Goal: Transaction & Acquisition: Purchase product/service

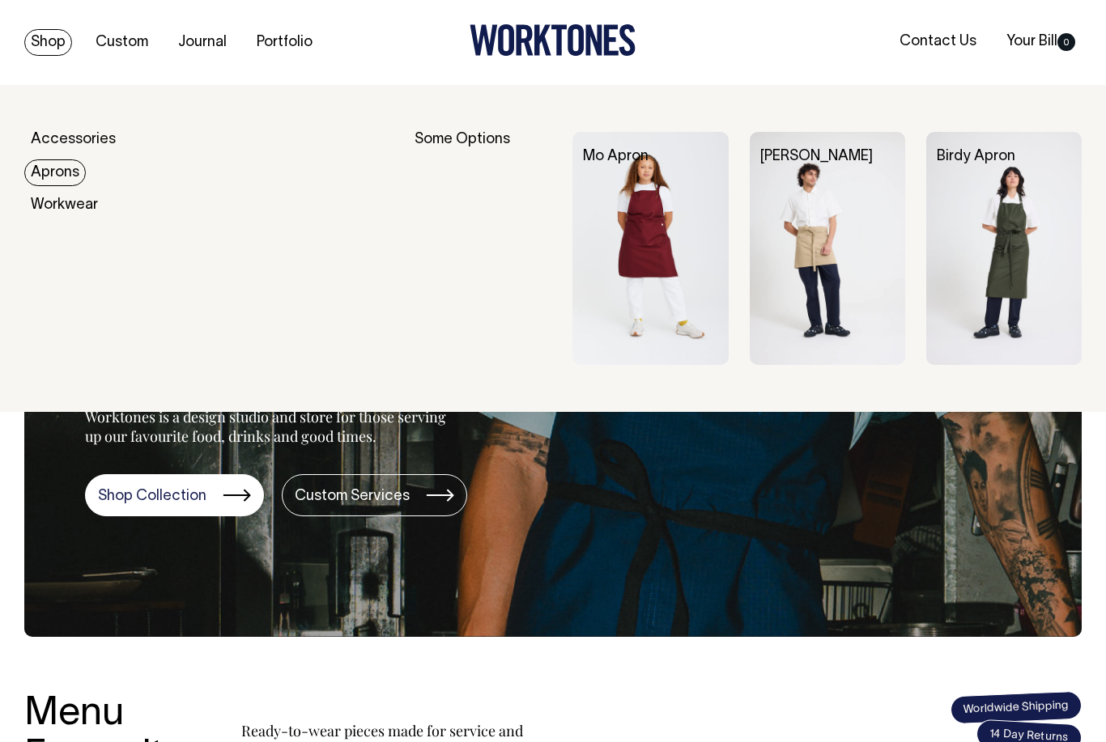
click at [643, 335] on img at bounding box center [649, 248] width 155 height 233
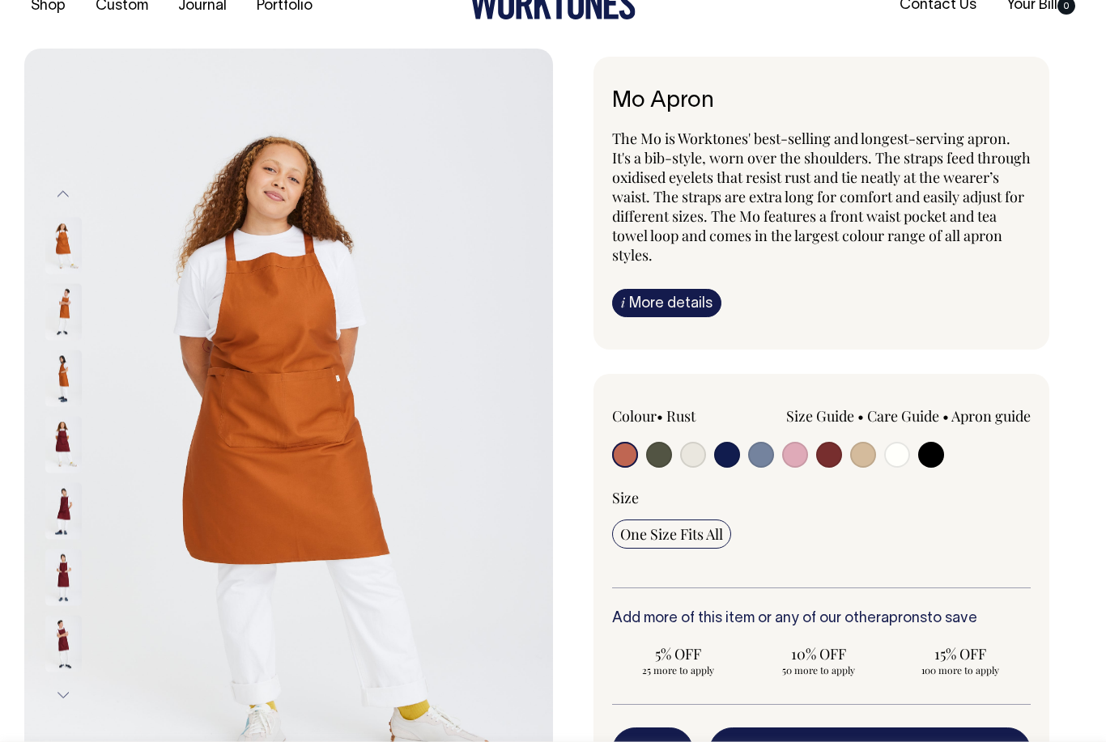
scroll to position [37, 0]
click at [686, 461] on input "radio" at bounding box center [693, 454] width 26 height 26
radio input "true"
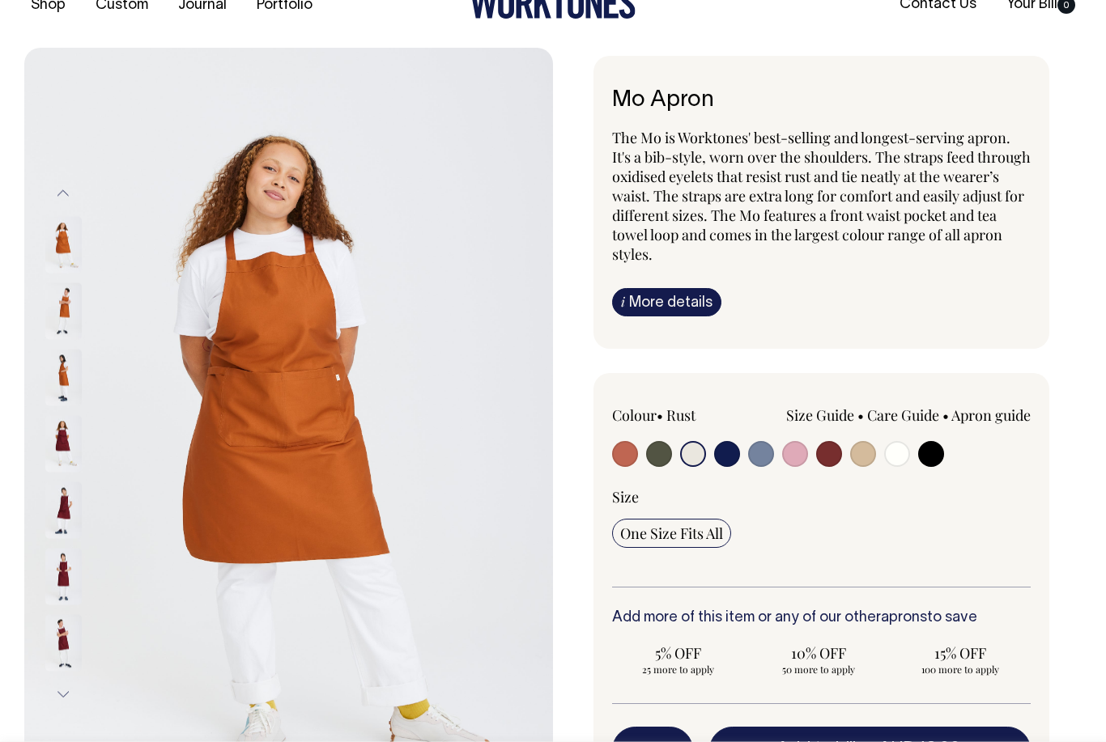
radio input "true"
select select "Natural"
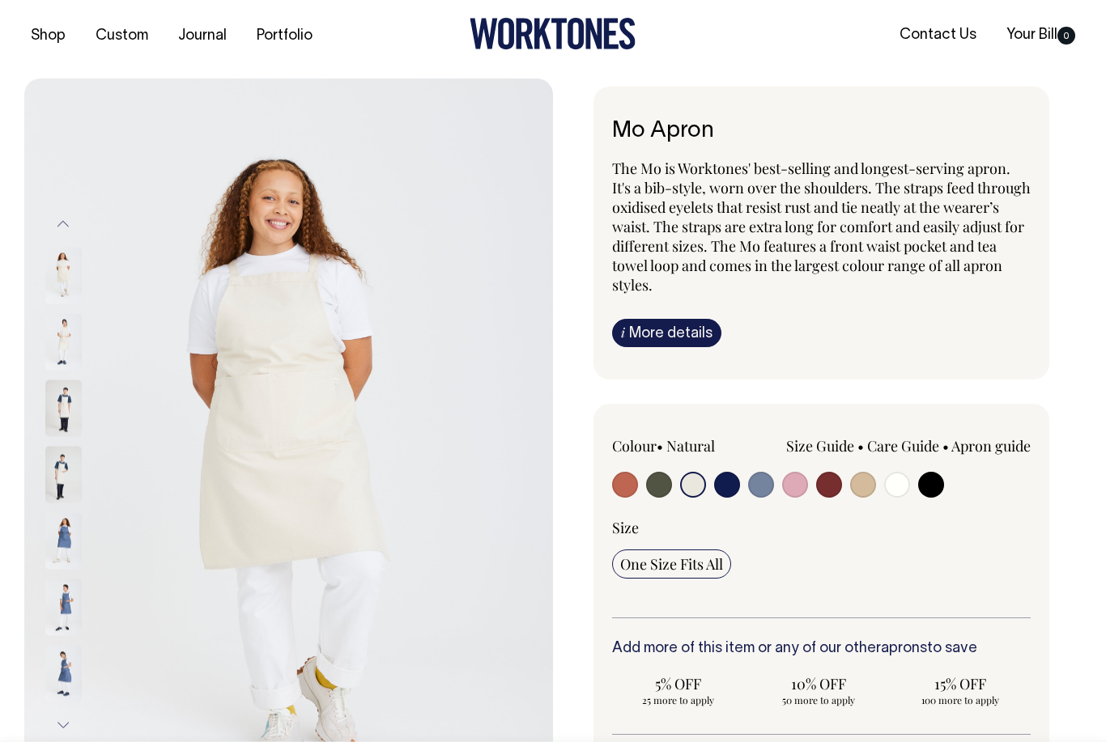
scroll to position [3, 0]
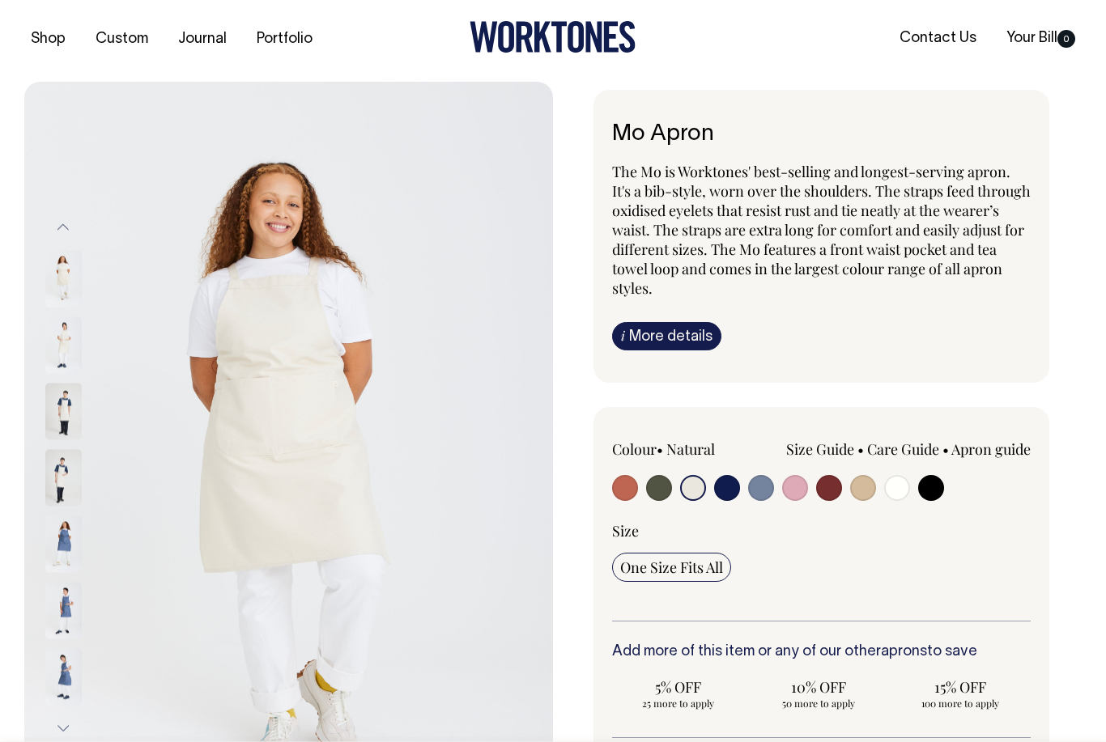
click at [868, 488] on input "radio" at bounding box center [863, 488] width 26 height 26
radio input "true"
select select "Khaki"
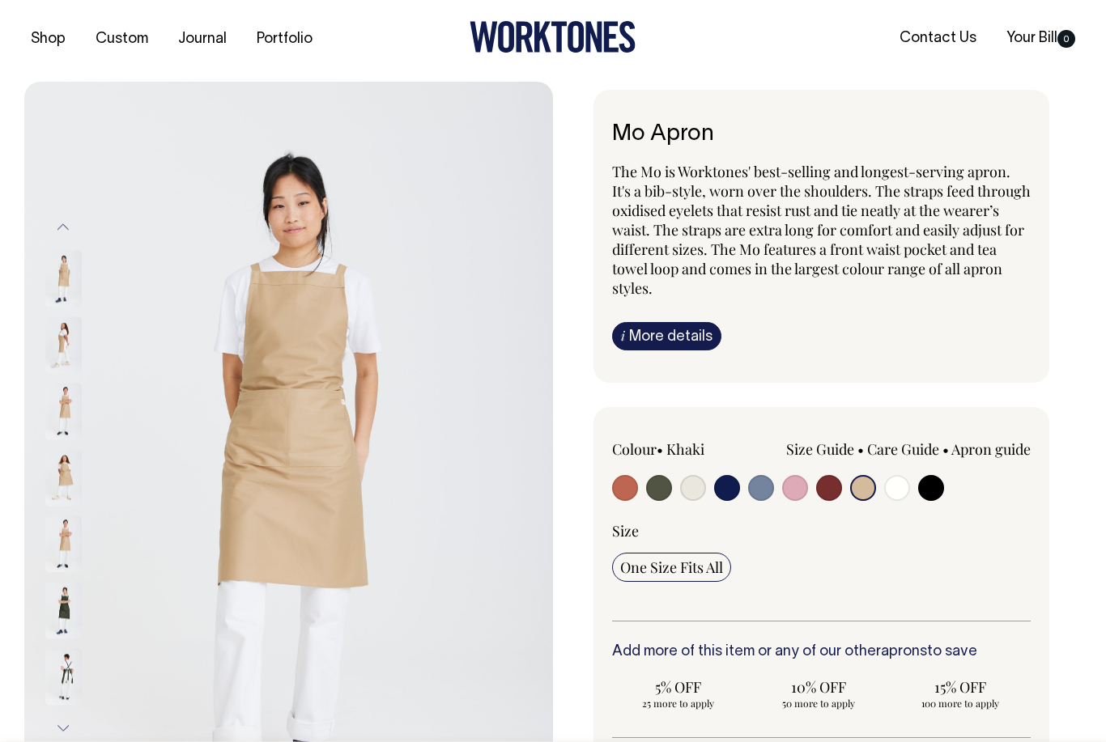
click at [900, 493] on input "radio" at bounding box center [897, 488] width 26 height 26
radio input "true"
select select "Off-White"
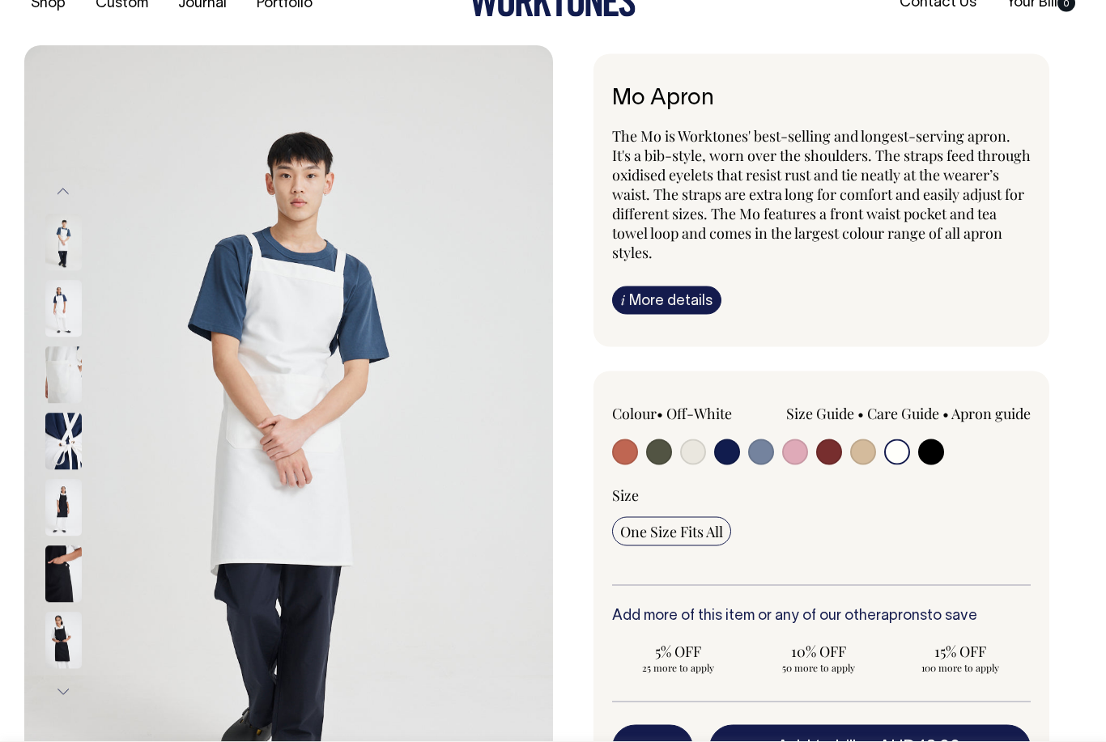
scroll to position [38, 0]
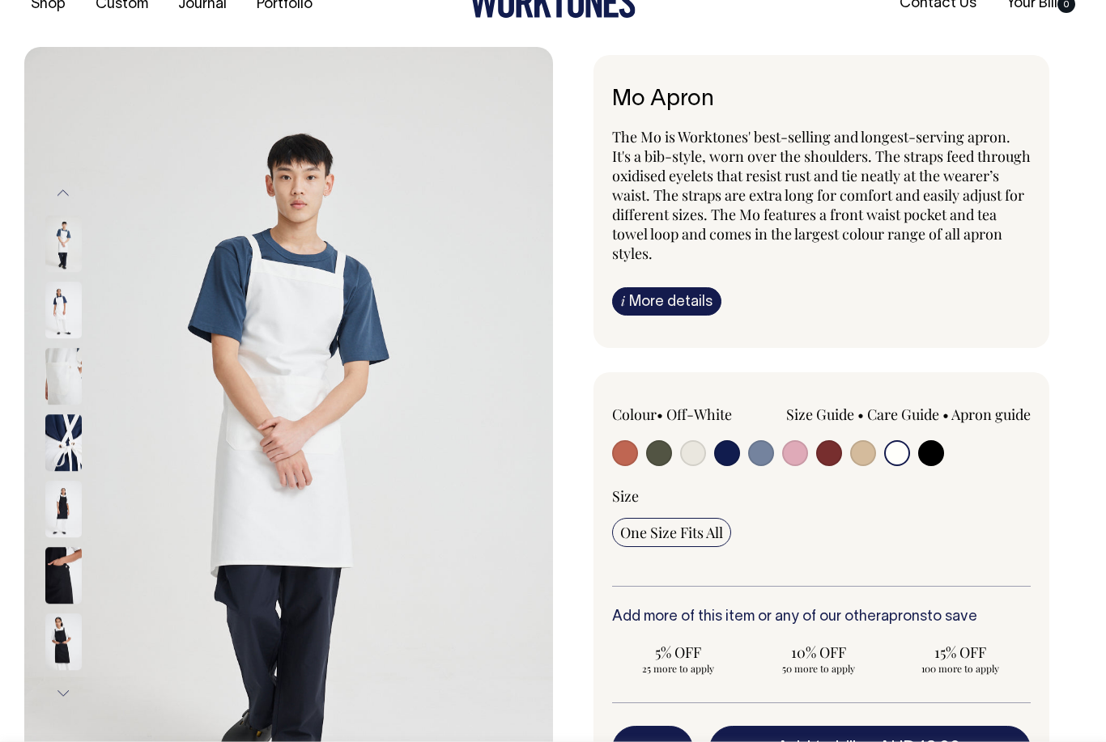
click at [835, 454] on input "radio" at bounding box center [829, 453] width 26 height 26
radio input "true"
select select "Burgundy"
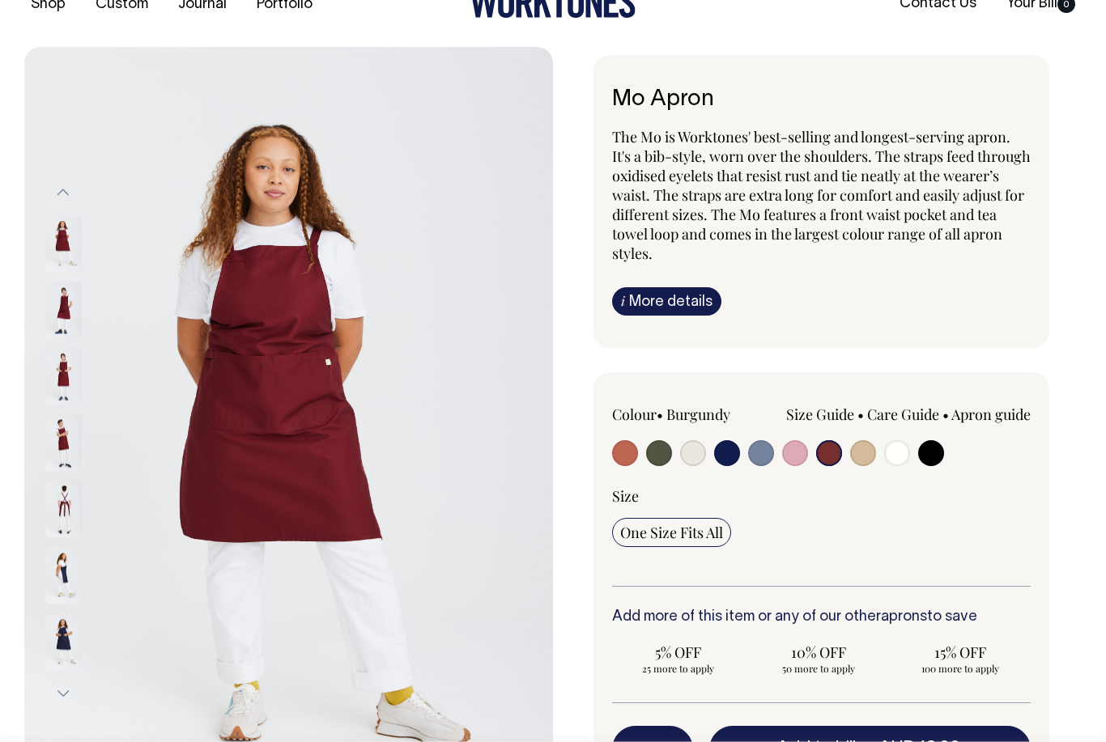
click at [704, 450] on input "radio" at bounding box center [693, 453] width 26 height 26
radio input "true"
select select "Natural"
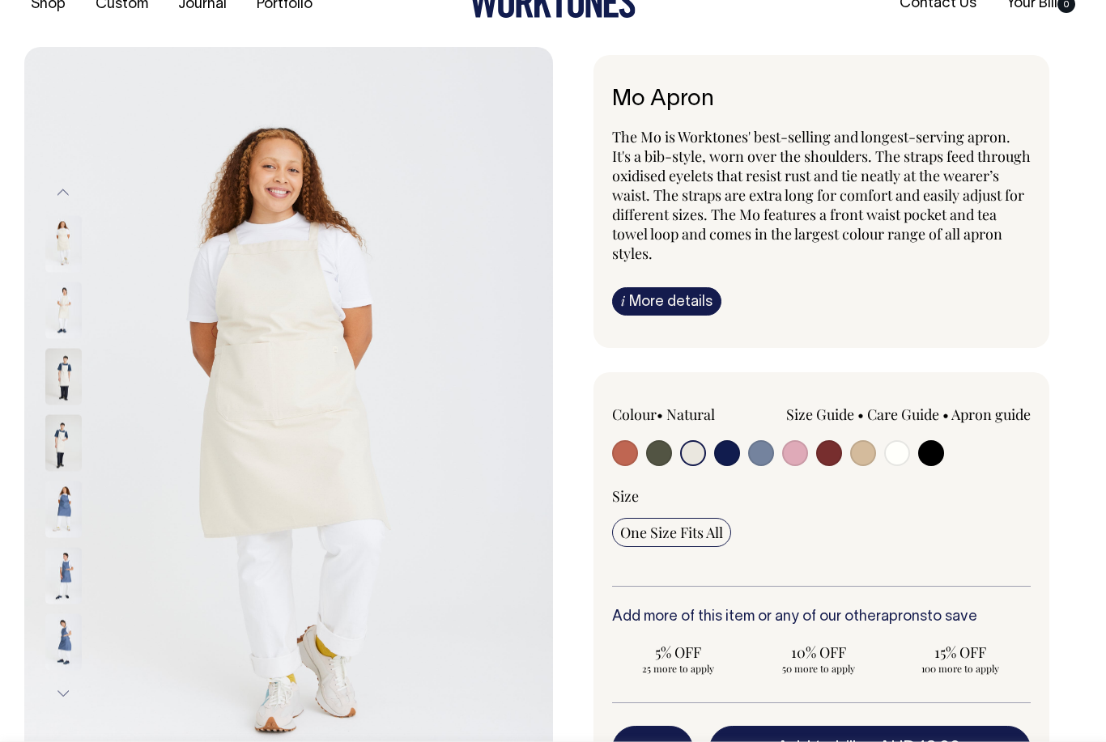
click at [862, 453] on input "radio" at bounding box center [863, 453] width 26 height 26
radio input "true"
select select "Khaki"
